Goal: Task Accomplishment & Management: Use online tool/utility

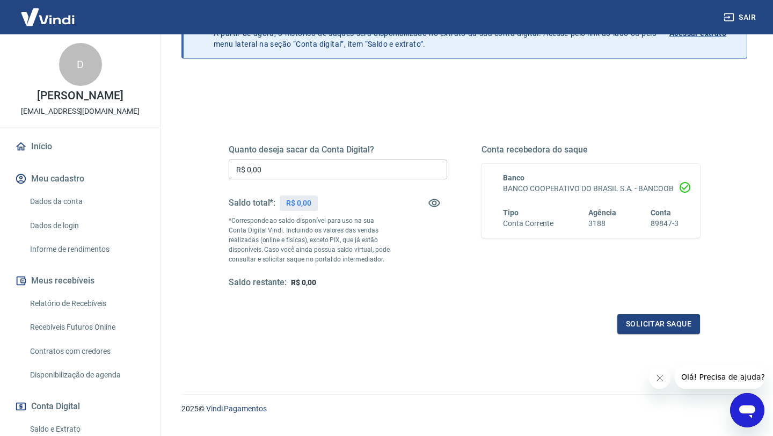
scroll to position [94, 0]
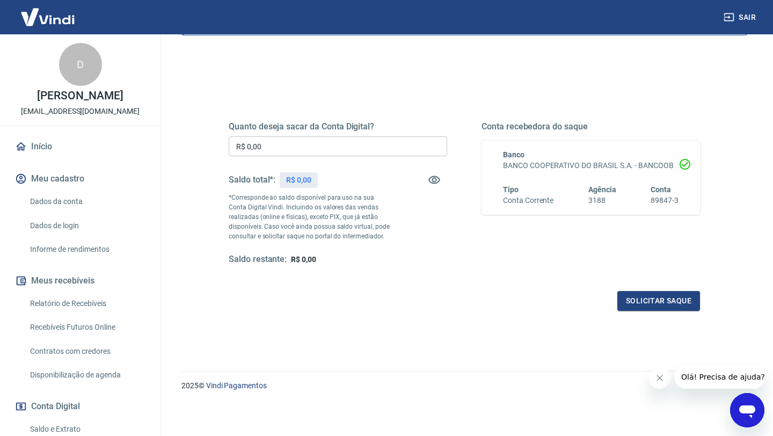
click at [351, 146] on input "R$ 0,00" at bounding box center [338, 146] width 218 height 20
click at [415, 217] on div "Quanto deseja sacar da Conta Digital? R$ 0,00 ​ Saldo total*: R$ 0,00 *Correspo…" at bounding box center [338, 193] width 218 height 144
click at [432, 181] on icon "button" at bounding box center [434, 180] width 12 height 8
click at [430, 180] on icon "button" at bounding box center [434, 179] width 13 height 13
click at [660, 381] on icon "Fechar mensagem da empresa" at bounding box center [659, 377] width 9 height 9
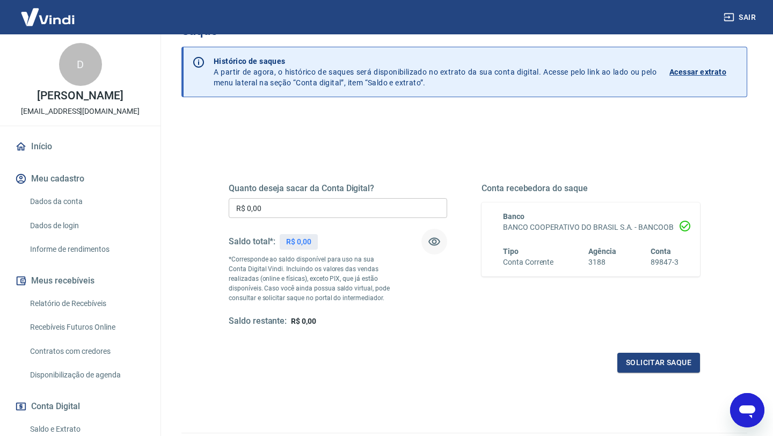
scroll to position [0, 0]
